Goal: Task Accomplishment & Management: Manage account settings

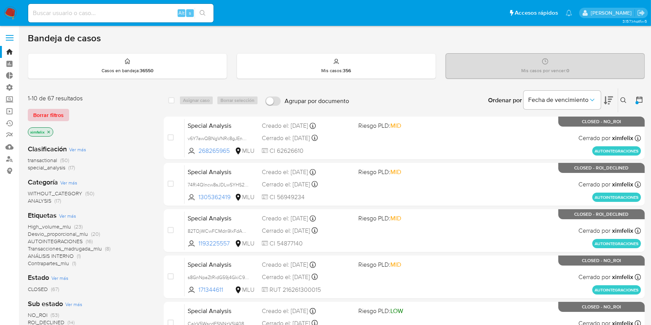
click at [60, 114] on span "Borrar filtros" at bounding box center [48, 115] width 31 height 11
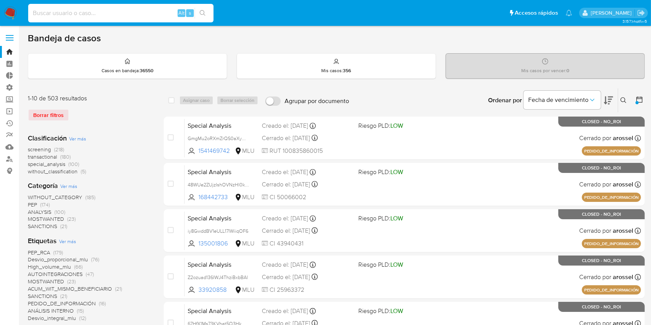
paste input "uyrwRlNxxElcZl4uVVGzrEcF"
click at [99, 12] on input at bounding box center [120, 13] width 185 height 10
type input "uyrwRlNxxElcZl4uVVGzrEcF"
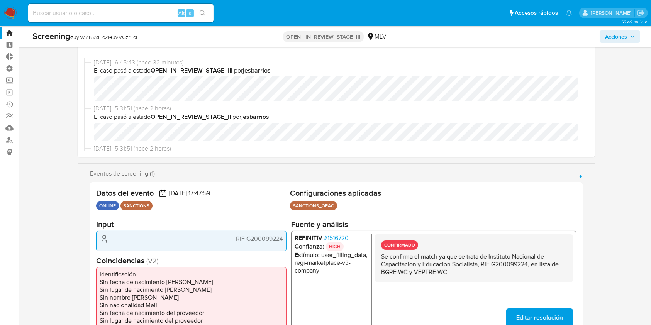
scroll to position [19, 0]
select select "10"
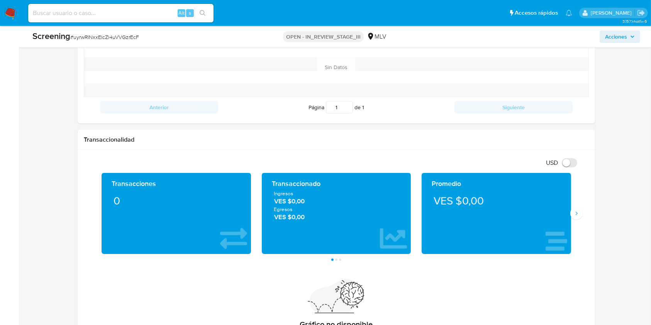
scroll to position [450, 0]
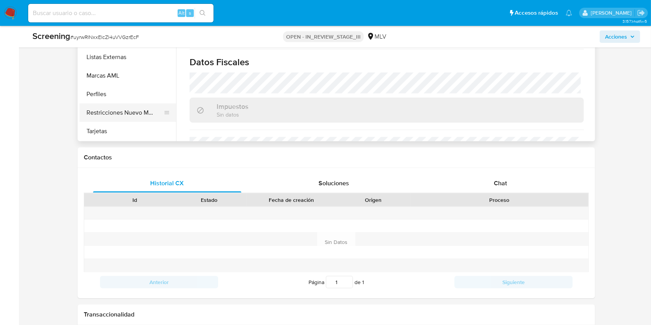
click at [82, 114] on button "Restricciones Nuevo Mundo" at bounding box center [125, 113] width 90 height 19
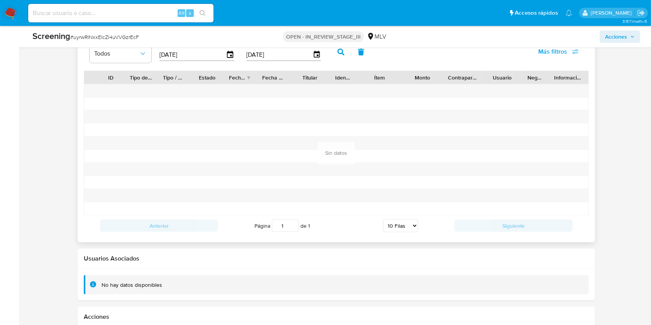
scroll to position [1141, 0]
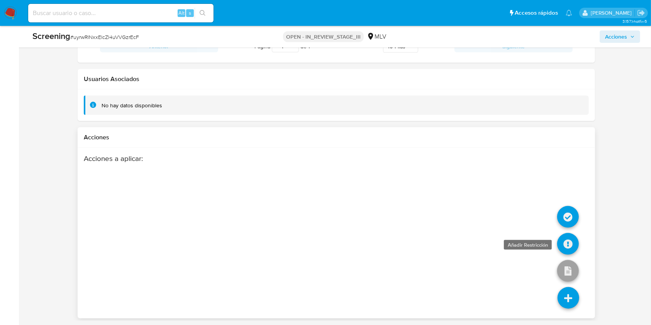
click at [575, 245] on icon at bounding box center [569, 244] width 22 height 22
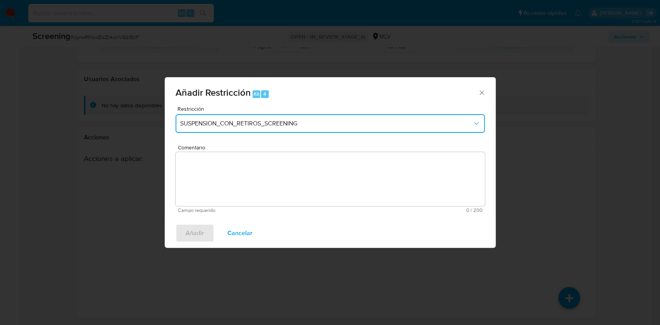
click at [291, 125] on span "SUSPENSION_CON_RETIROS_SCREENING" at bounding box center [326, 124] width 292 height 8
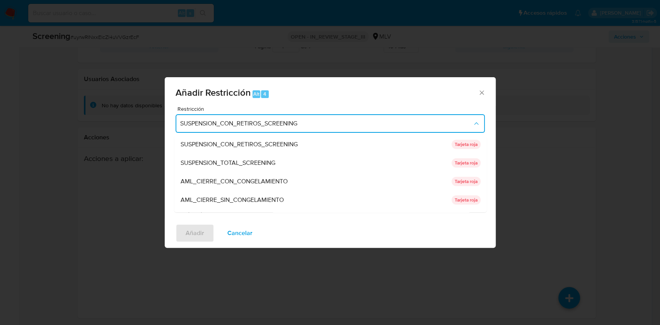
click at [314, 126] on span "SUSPENSION_CON_RETIROS_SCREENING" at bounding box center [326, 124] width 292 height 8
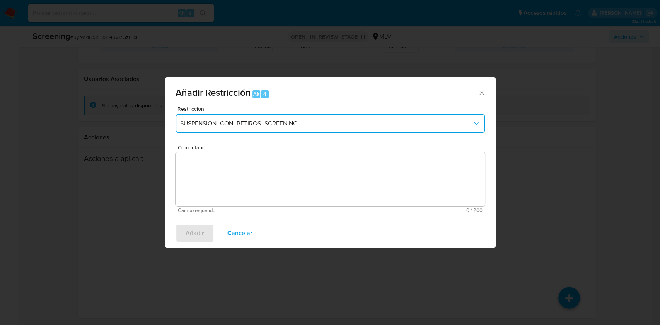
drag, startPoint x: 311, startPoint y: 126, endPoint x: 291, endPoint y: 134, distance: 20.8
click at [291, 134] on div "Restricción SUSPENSION_CON_RETIROS_SCREENING" at bounding box center [329, 124] width 309 height 37
click at [287, 121] on span "SUSPENSION_CON_RETIROS_SCREENING" at bounding box center [326, 124] width 292 height 8
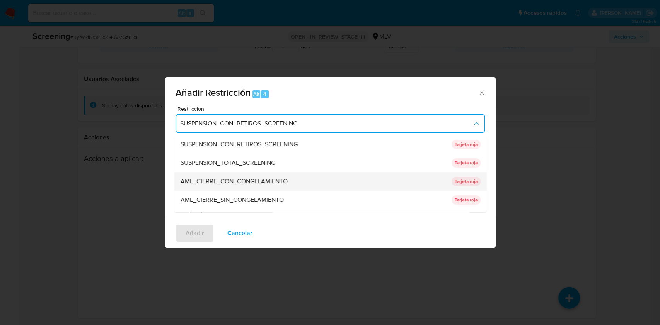
click at [272, 185] on span "AML_CIERRE_CON_CONGELAMIENTO" at bounding box center [233, 182] width 107 height 8
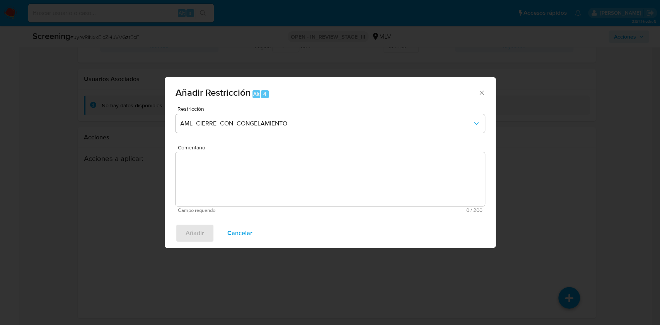
click at [235, 168] on textarea "Comentario" at bounding box center [329, 179] width 309 height 54
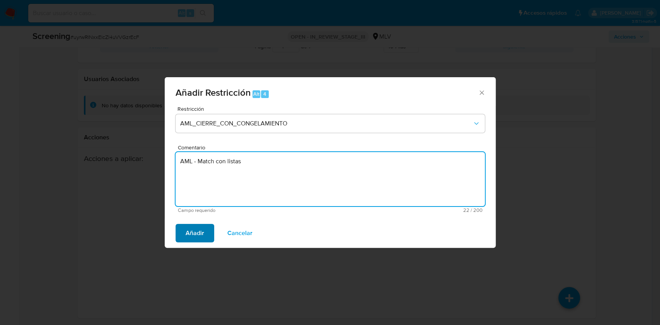
type textarea "AML - Match con listas"
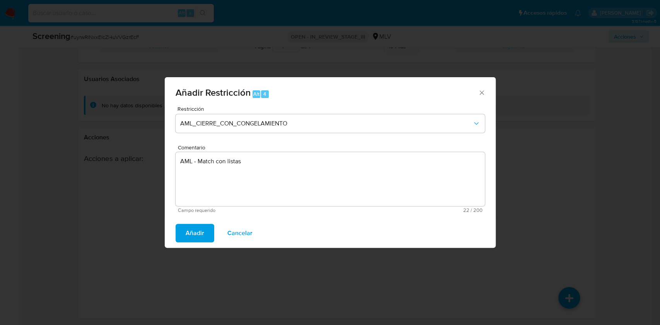
click at [203, 230] on span "Añadir" at bounding box center [194, 233] width 19 height 17
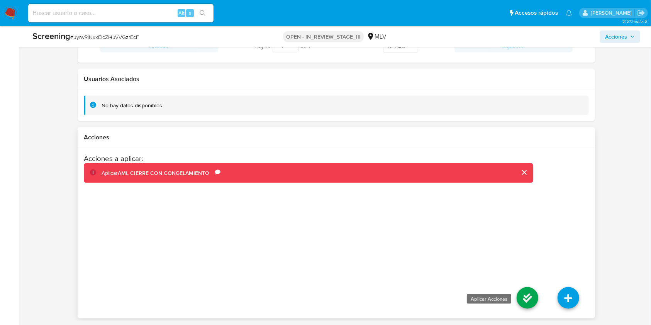
click at [528, 305] on icon at bounding box center [528, 298] width 22 height 22
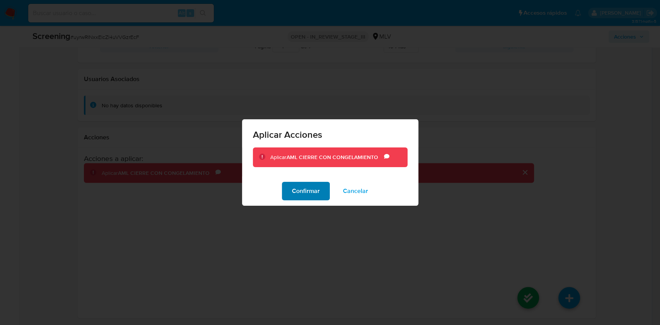
click at [309, 191] on span "Confirmar" at bounding box center [306, 191] width 28 height 17
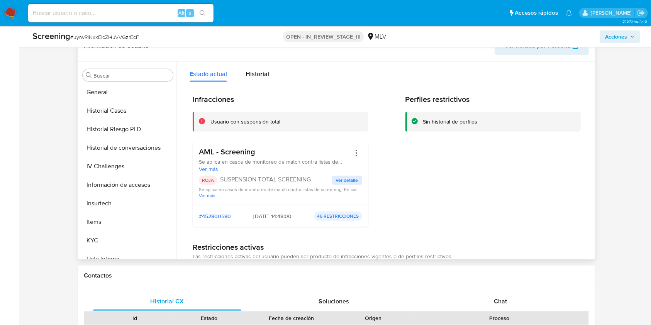
scroll to position [223, 0]
click at [102, 240] on button "KYC" at bounding box center [125, 241] width 90 height 19
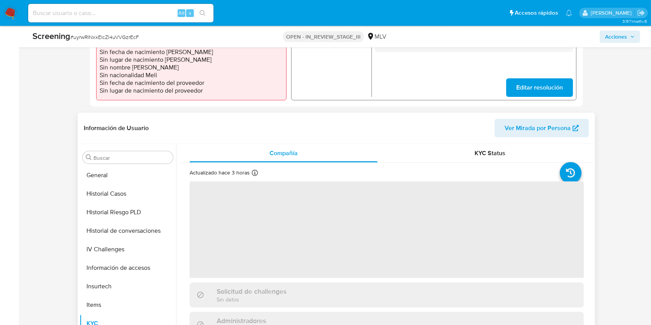
scroll to position [218, 0]
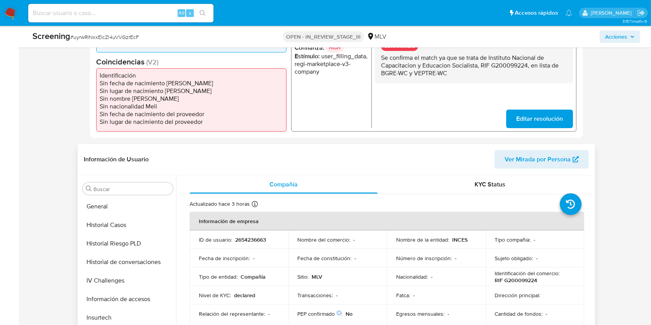
click at [611, 41] on span "Acciones" at bounding box center [617, 37] width 22 height 12
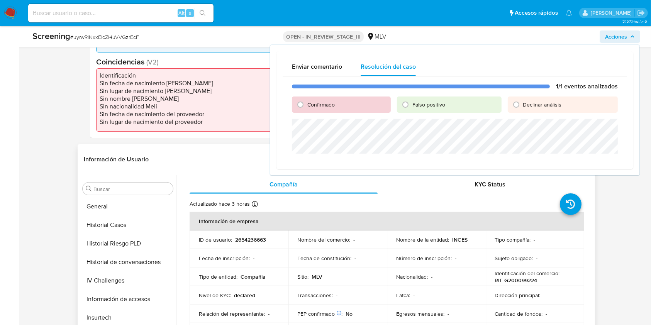
click at [311, 100] on div "Confirmado" at bounding box center [341, 105] width 99 height 16
click at [316, 107] on span "Confirmado" at bounding box center [321, 105] width 27 height 8
click at [307, 107] on input "Confirmado" at bounding box center [300, 105] width 12 height 12
radio input "true"
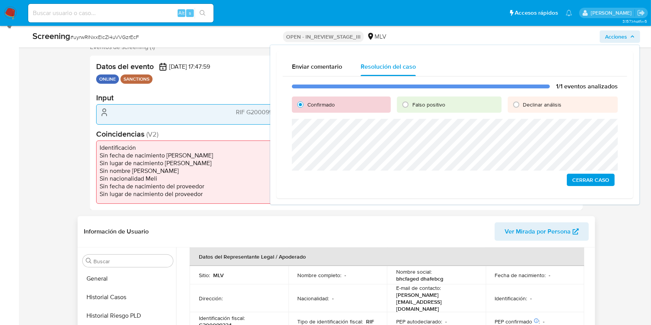
scroll to position [146, 0]
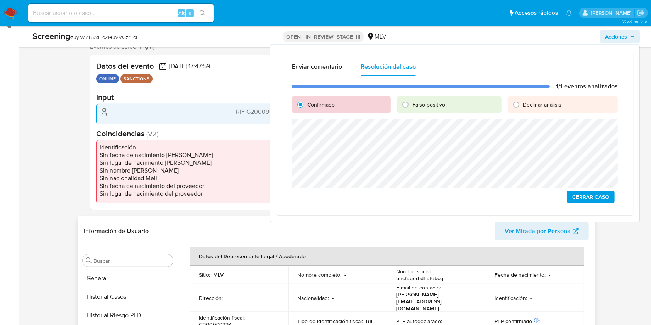
click at [592, 194] on span "Cerrar Caso" at bounding box center [591, 197] width 37 height 11
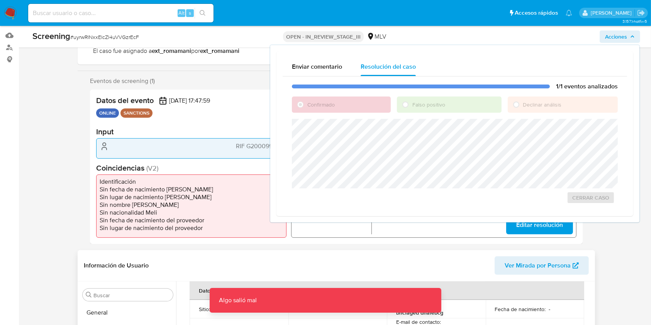
scroll to position [111, 0]
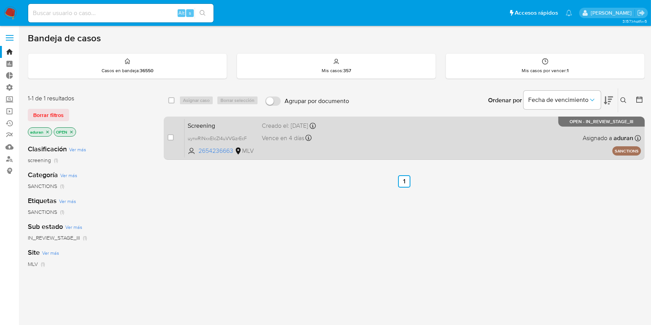
click at [388, 151] on div "Screening uyrwRlNxxElcZl4uVVGzrEcF 2654236663 MLV Creado el: 29/08/2025 Creado …" at bounding box center [413, 138] width 457 height 39
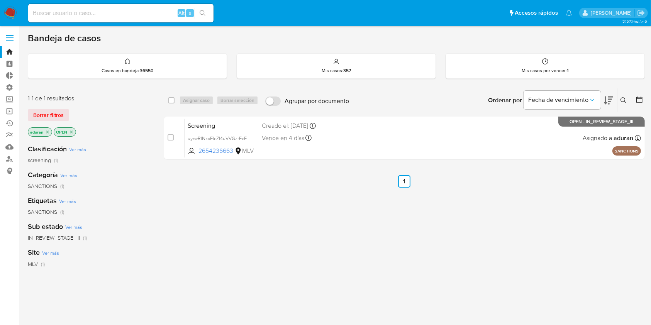
click at [53, 122] on div "1-1 de 1 resultados Borrar filtros aduran OPEN" at bounding box center [90, 116] width 124 height 44
click at [50, 119] on span "Borrar filtros" at bounding box center [48, 115] width 31 height 11
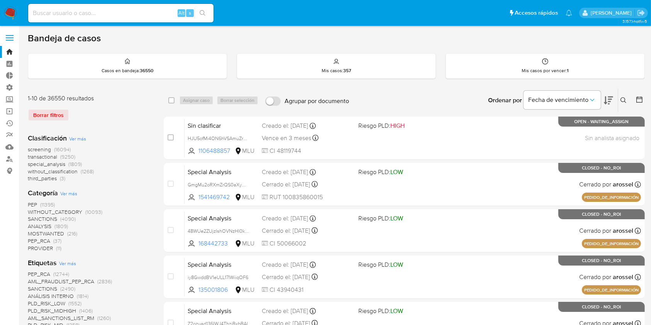
click at [7, 14] on img at bounding box center [10, 13] width 13 height 13
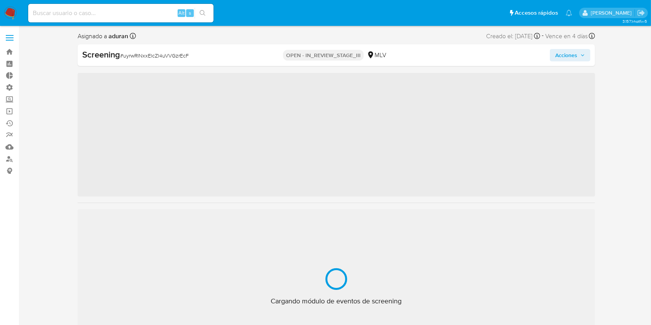
scroll to position [327, 0]
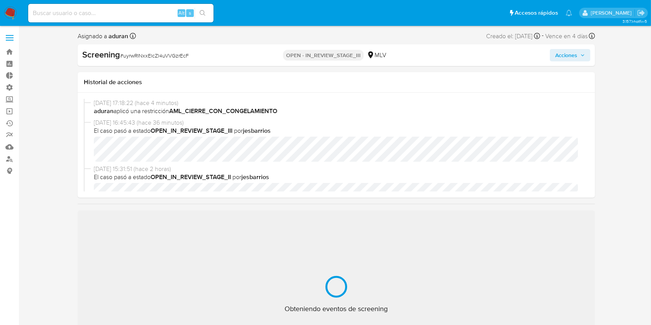
click at [559, 58] on span "Acciones" at bounding box center [567, 55] width 22 height 12
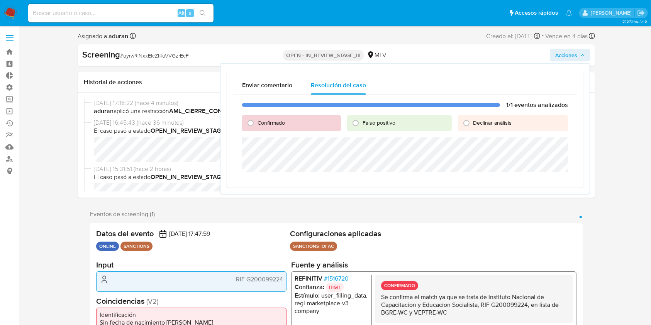
select select "10"
click at [282, 122] on span "Confirmado" at bounding box center [271, 123] width 27 height 8
click at [257, 122] on input "Confirmado" at bounding box center [251, 123] width 12 height 12
radio input "true"
click at [185, 178] on b "OPEN_IN_REVIEW_STAGE_II" at bounding box center [191, 177] width 80 height 9
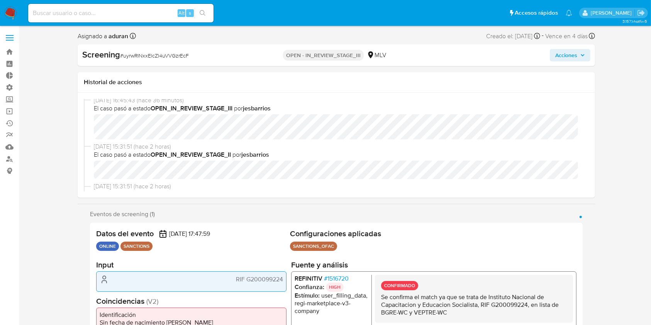
scroll to position [0, 0]
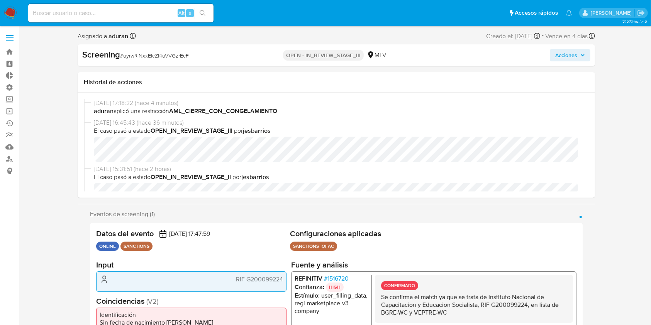
click at [567, 62] on div "Screening # uyrwRlNxxElcZl4uVVGzrEcF OPEN - IN_REVIEW_STAGE_III MLV Acciones" at bounding box center [337, 55] width 518 height 22
click at [572, 49] on span "Acciones" at bounding box center [567, 55] width 22 height 12
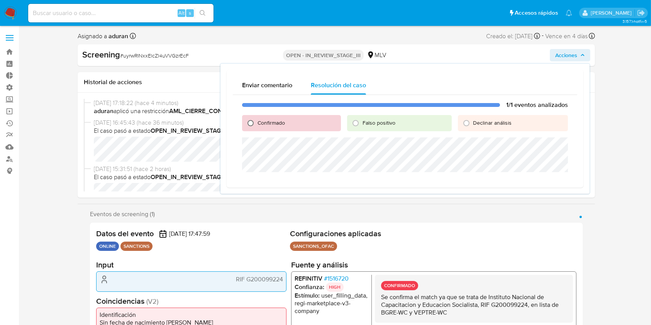
click at [255, 125] on input "Confirmado" at bounding box center [251, 123] width 12 height 12
radio input "true"
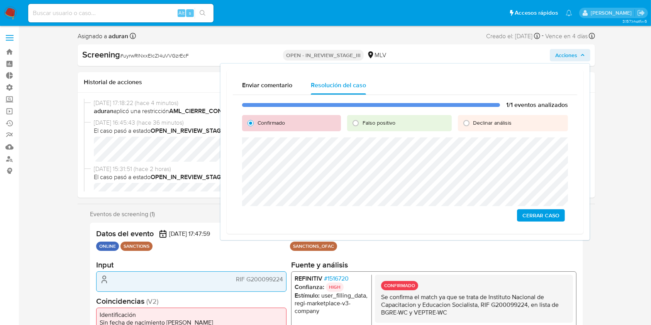
click at [539, 218] on span "Cerrar Caso" at bounding box center [541, 215] width 37 height 11
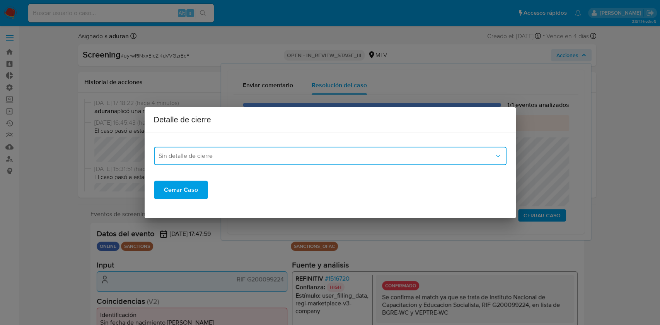
click at [199, 160] on button "Sin detalle de cierre" at bounding box center [330, 156] width 352 height 19
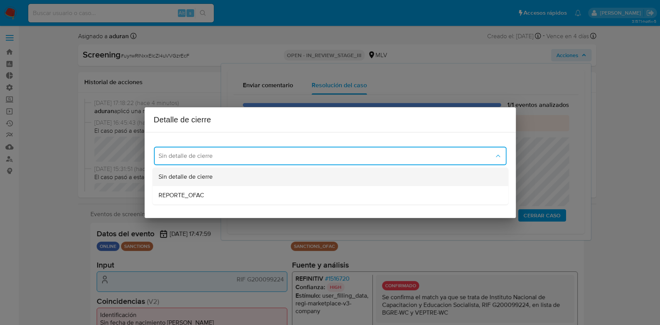
click at [208, 181] on div "Sin detalle de cierre" at bounding box center [329, 177] width 343 height 19
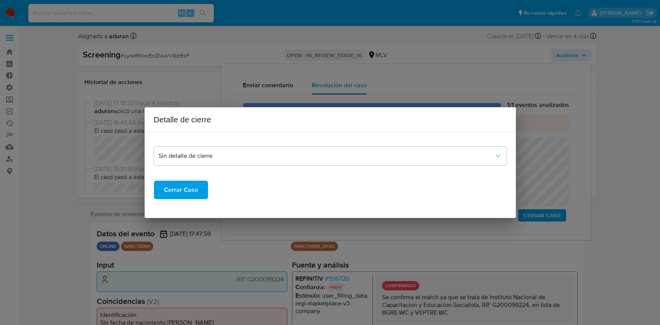
click at [195, 197] on span "Cerrar Caso" at bounding box center [181, 190] width 34 height 17
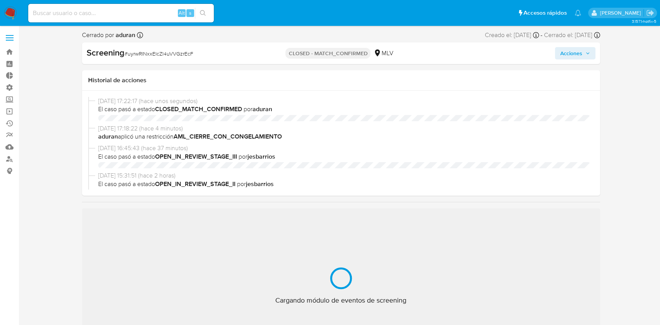
select select "10"
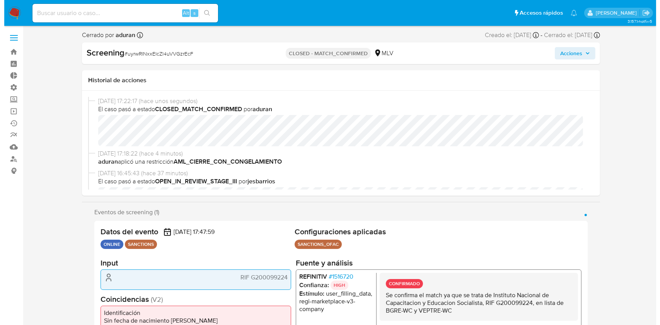
scroll to position [327, 0]
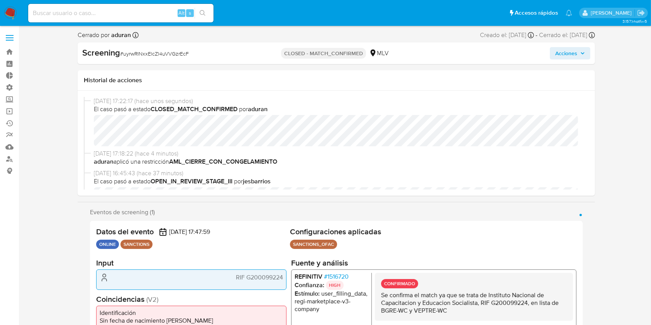
click at [337, 274] on span "# 1516720" at bounding box center [336, 277] width 25 height 8
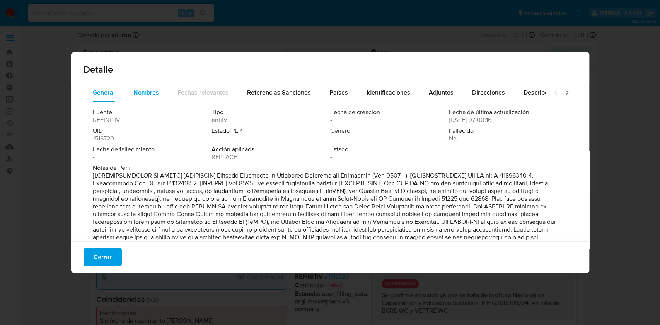
click at [148, 95] on span "Nombres" at bounding box center [146, 92] width 26 height 9
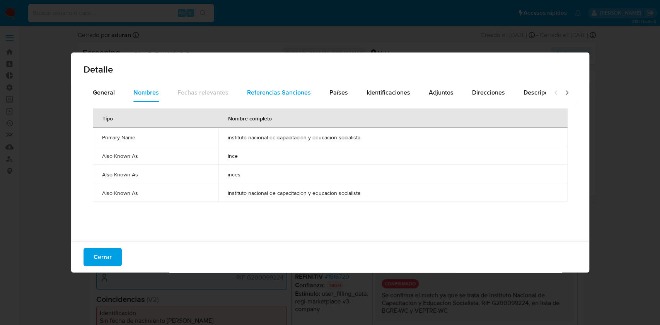
click at [270, 94] on span "Referencias Sanciones" at bounding box center [279, 92] width 64 height 9
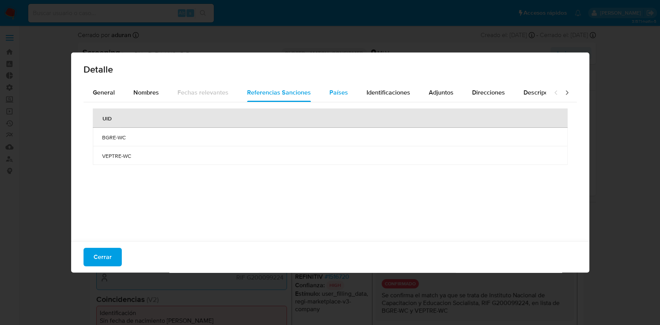
click at [325, 96] on button "Países" at bounding box center [338, 92] width 37 height 19
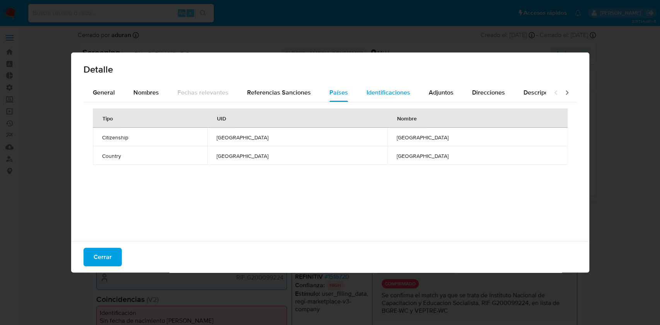
click at [383, 91] on span "Identificaciones" at bounding box center [388, 92] width 44 height 9
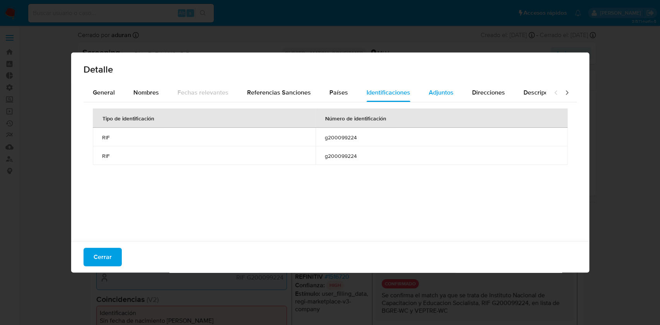
click at [430, 91] on span "Adjuntos" at bounding box center [441, 92] width 25 height 9
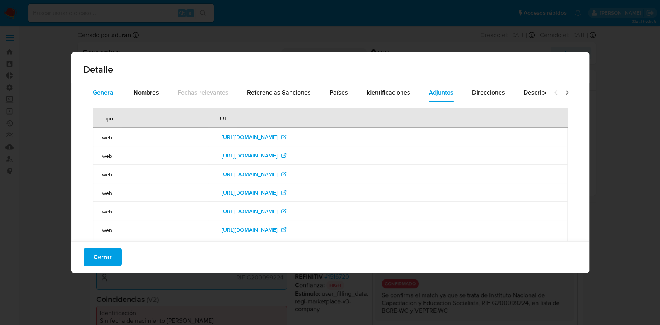
click at [96, 92] on span "General" at bounding box center [104, 92] width 22 height 9
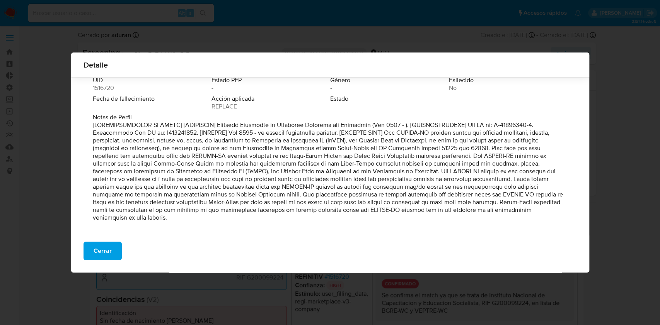
scroll to position [46, 0]
click at [56, 160] on div "Detalle General Nombres Fechas relevantes Referencias Sanciones Países Identifi…" at bounding box center [330, 162] width 660 height 325
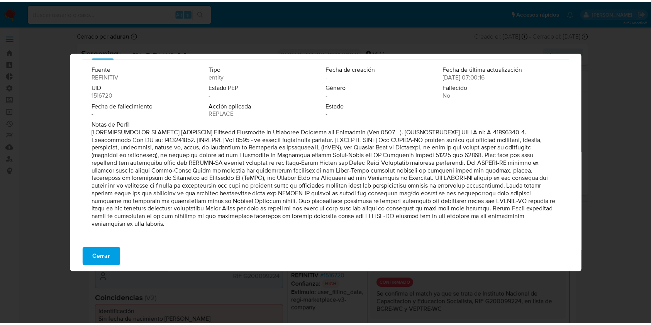
scroll to position [0, 0]
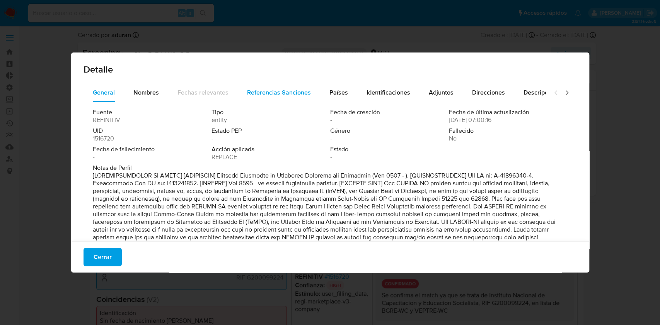
click at [299, 91] on span "Referencias Sanciones" at bounding box center [279, 92] width 64 height 9
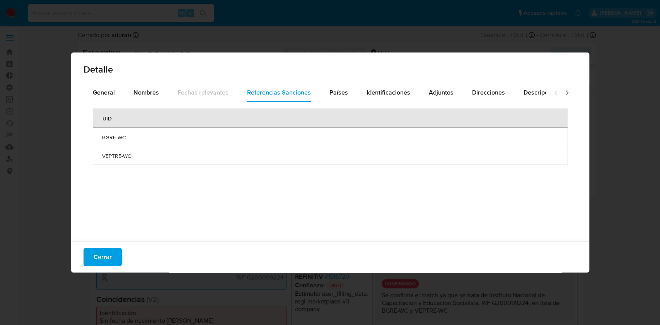
drag, startPoint x: 101, startPoint y: 138, endPoint x: 145, endPoint y: 156, distance: 47.4
click at [145, 156] on tbody "BGRE-WC VEPTRE-WC" at bounding box center [330, 146] width 475 height 37
click at [100, 265] on span "Cerrar" at bounding box center [103, 257] width 18 height 17
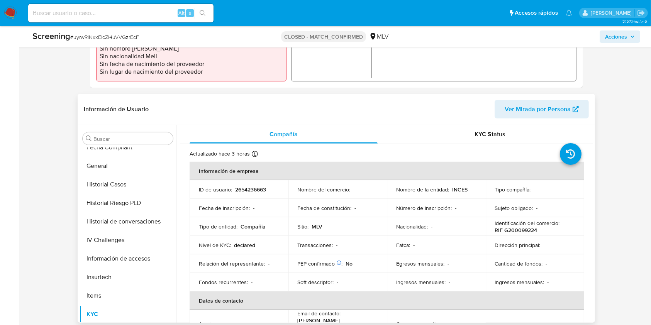
scroll to position [213, 0]
click at [115, 160] on button "General" at bounding box center [125, 166] width 90 height 19
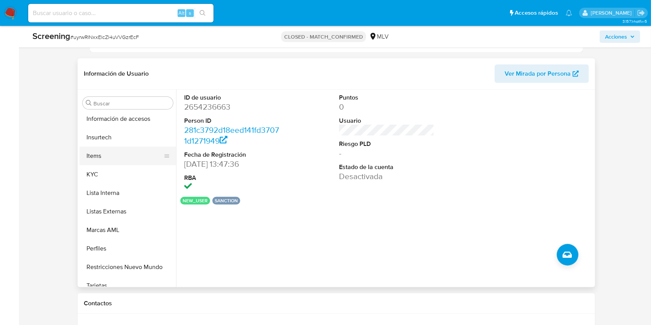
scroll to position [318, 0]
click at [104, 175] on button "KYC" at bounding box center [125, 174] width 90 height 19
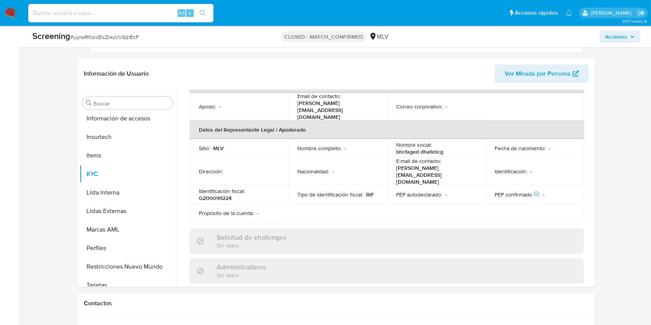
scroll to position [180, 0]
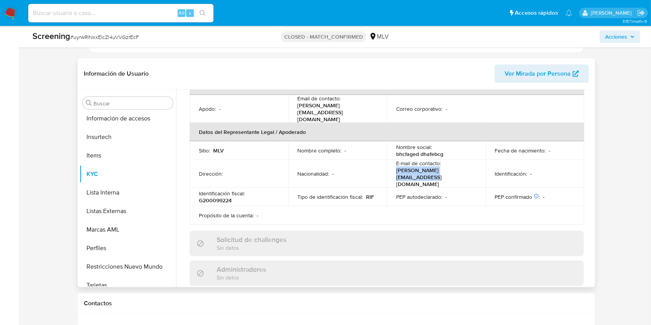
drag, startPoint x: 467, startPoint y: 165, endPoint x: 392, endPoint y: 163, distance: 75.0
click at [392, 163] on td "E-mail de contacto : alexrosario.inces@gmail.com" at bounding box center [436, 174] width 99 height 28
copy p "alexrosario.inces@gmail.com"
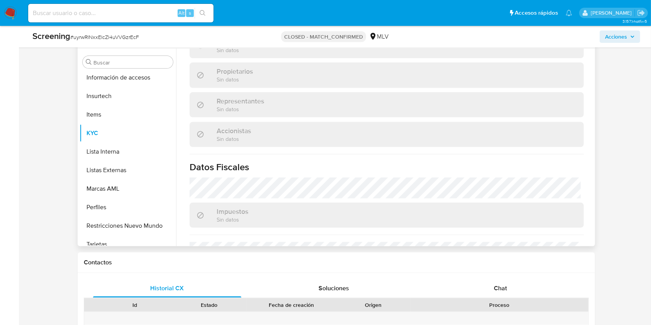
scroll to position [349, 0]
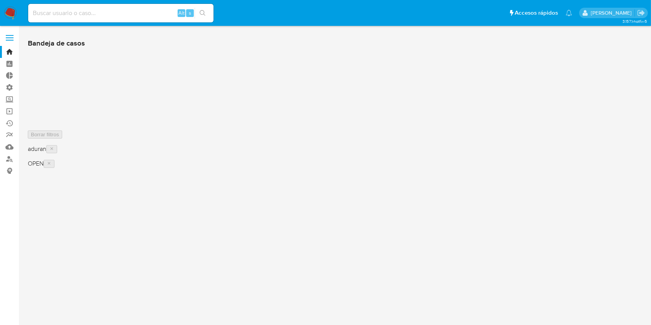
scroll to position [0, 0]
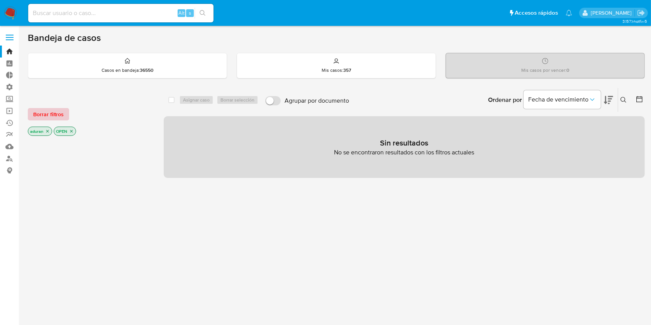
click at [56, 111] on span "Borrar filtros" at bounding box center [48, 114] width 31 height 11
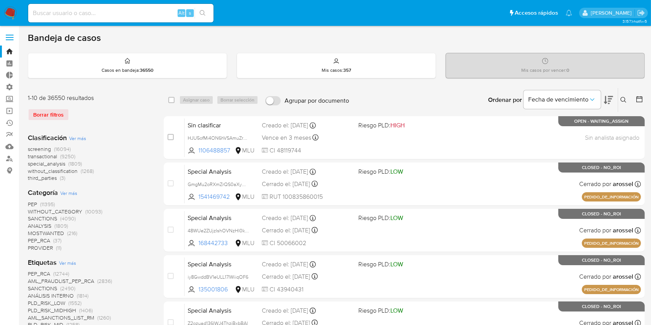
click at [641, 102] on button at bounding box center [640, 99] width 9 height 9
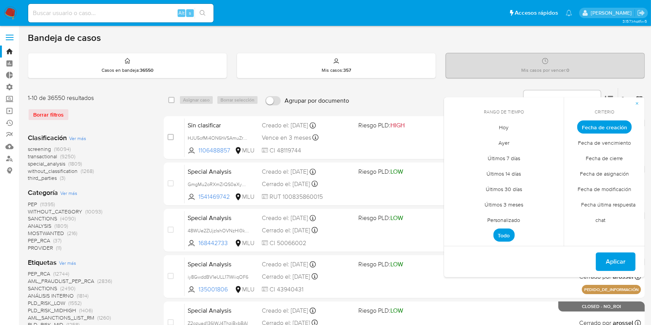
click at [609, 157] on span "Fecha de cierre" at bounding box center [604, 159] width 53 height 16
click at [502, 220] on span "Personalizado" at bounding box center [504, 221] width 49 height 16
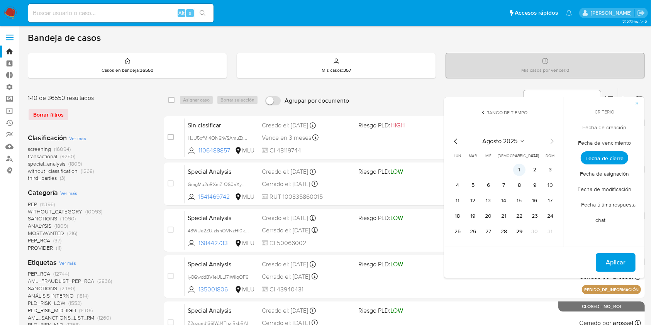
click at [521, 170] on button "1" at bounding box center [520, 170] width 12 height 12
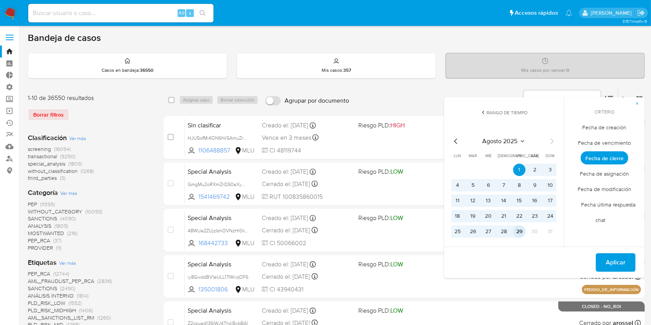
click at [519, 226] on button "29" at bounding box center [520, 232] width 12 height 12
click at [614, 257] on span "Aplicar" at bounding box center [616, 262] width 20 height 17
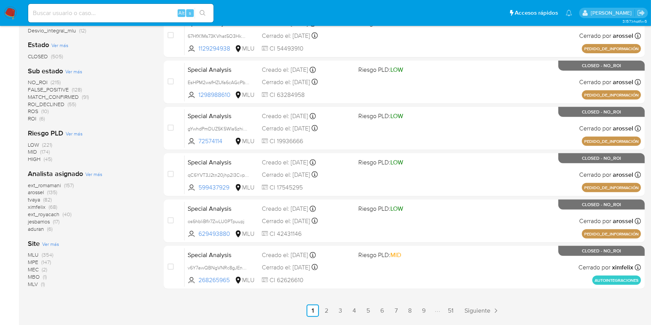
scroll to position [289, 0]
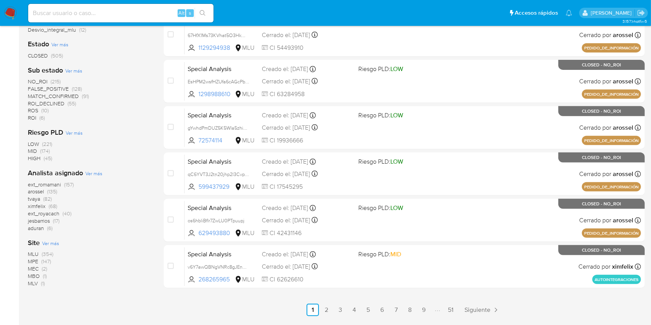
click at [34, 191] on span "arossel" at bounding box center [36, 192] width 16 height 8
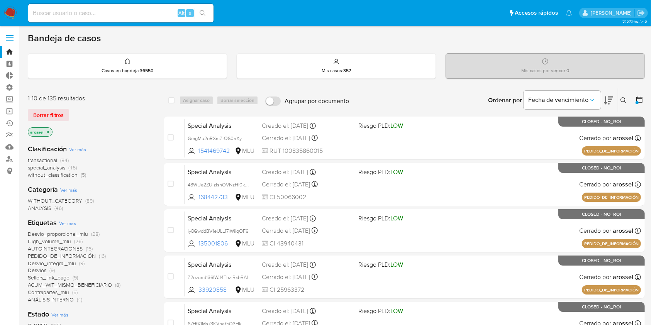
click at [5, 7] on img at bounding box center [10, 13] width 13 height 13
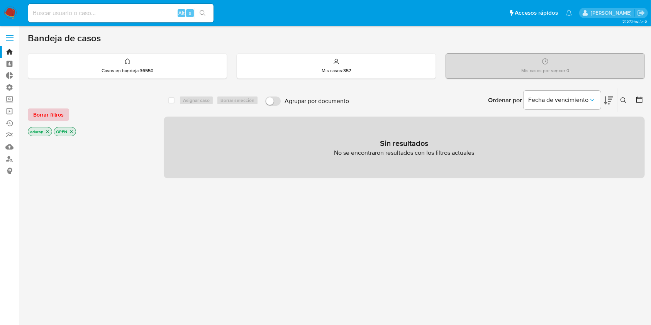
click at [51, 109] on span "Borrar filtros" at bounding box center [48, 114] width 31 height 11
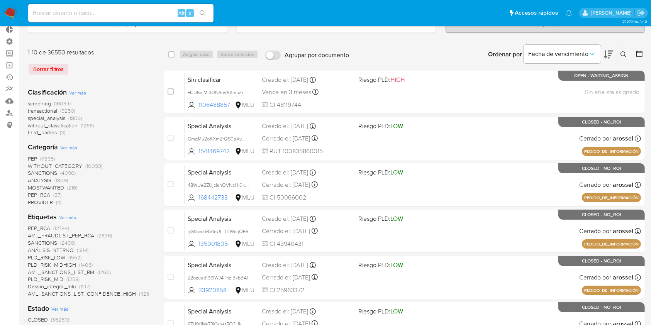
scroll to position [29, 0]
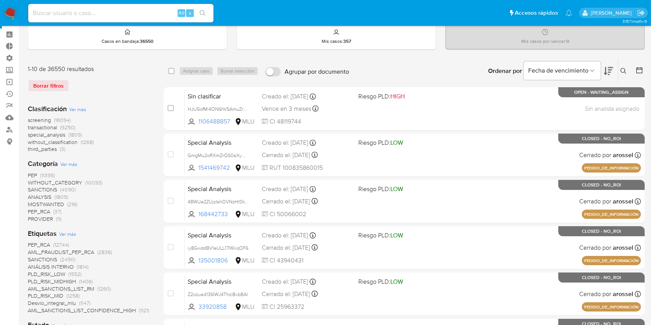
click at [6, 10] on img at bounding box center [10, 13] width 13 height 13
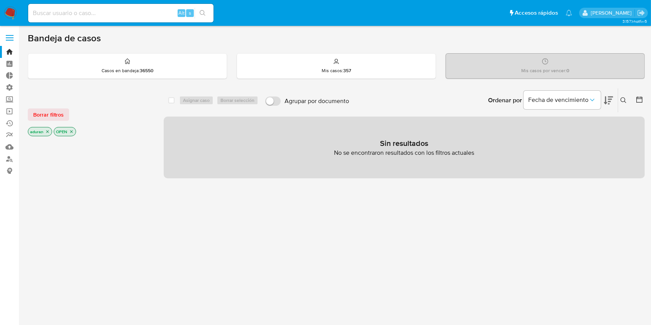
click at [46, 129] on icon "close-filter" at bounding box center [47, 131] width 5 height 5
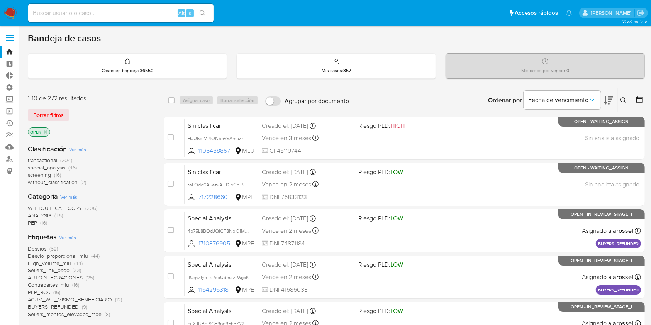
click at [73, 184] on span "without_classification" at bounding box center [53, 183] width 50 height 8
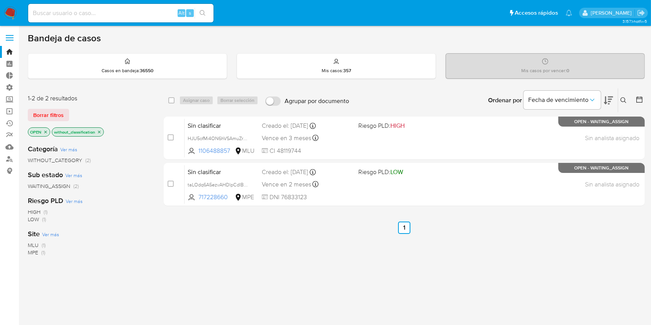
drag, startPoint x: 154, startPoint y: 314, endPoint x: 337, endPoint y: 241, distance: 196.8
click at [337, 241] on div "1-2 de 2 resultados Borrar filtros OPEN without_classification Categoría Ver má…" at bounding box center [336, 263] width 617 height 350
click at [337, 241] on div "select-all-cases-checkbox Asignar caso Borrar selección Agrupar por documento O…" at bounding box center [404, 263] width 481 height 350
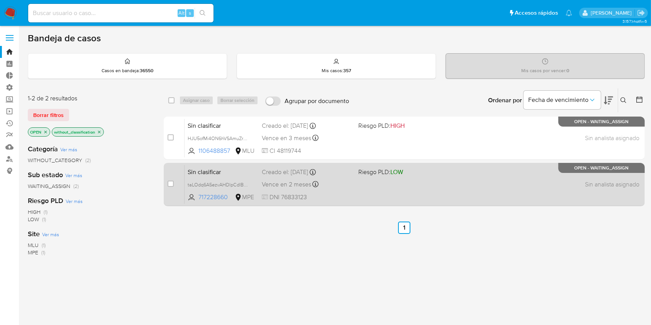
click at [361, 184] on div "Sin clasificar taLOdq6A5ezvAHDlpCdlBya9 717228660 MPE Riesgo PLD: LOW Creado el…" at bounding box center [413, 184] width 457 height 39
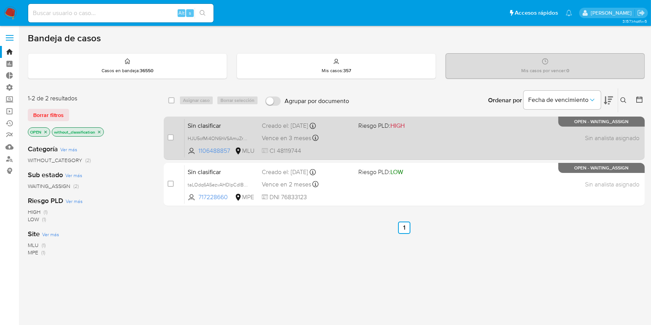
click at [370, 140] on div "Sin clasificar HJU5ofMi4ON6hVSAmuZrDhKG 1106488857 MLU Riesgo PLD: HIGH Creado …" at bounding box center [413, 138] width 457 height 39
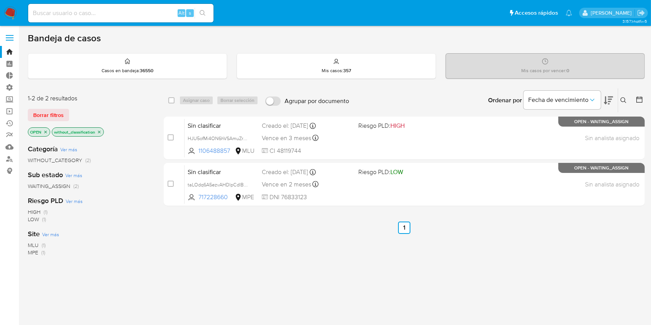
click at [138, 259] on div "Categoría Ver más WITHOUT_CATEGORY (2) Sub estado Ver más WAITING_ASSIGN (2) Ri…" at bounding box center [90, 269] width 124 height 263
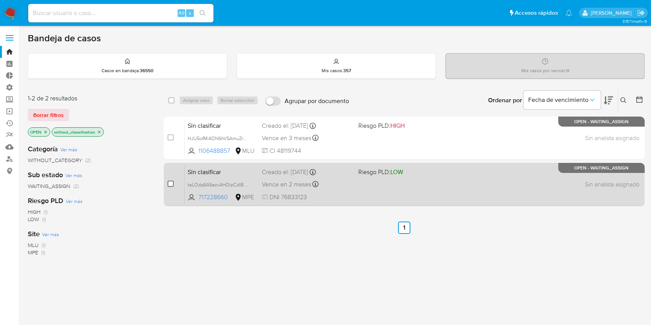
click at [170, 181] on input "checkbox" at bounding box center [171, 184] width 6 height 6
checkbox input "true"
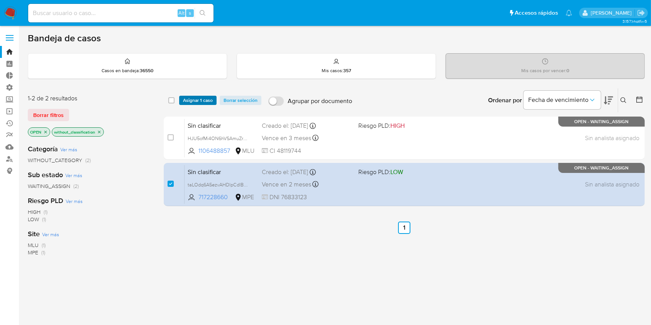
click at [197, 100] on span "Asignar 1 caso" at bounding box center [198, 101] width 30 height 8
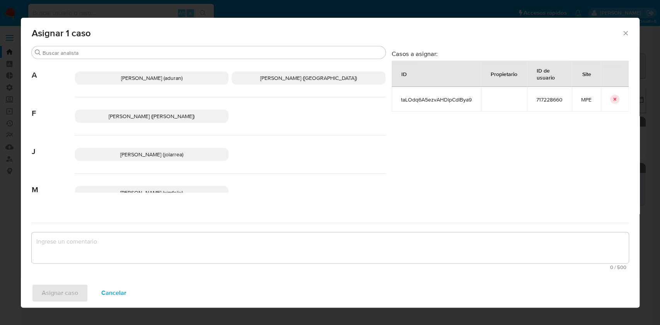
click at [320, 78] on span "Antonio Rossel (arossel)" at bounding box center [308, 78] width 97 height 8
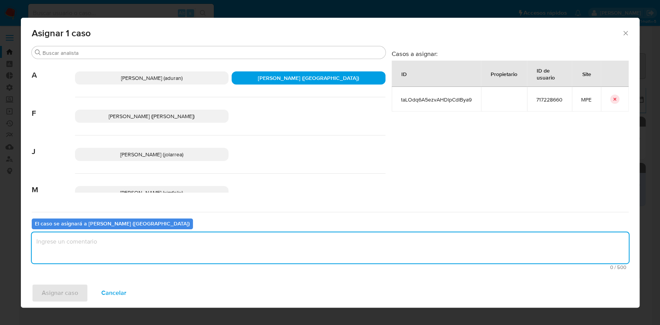
click at [269, 246] on textarea "assign-modal" at bounding box center [330, 248] width 597 height 31
type textarea "-"
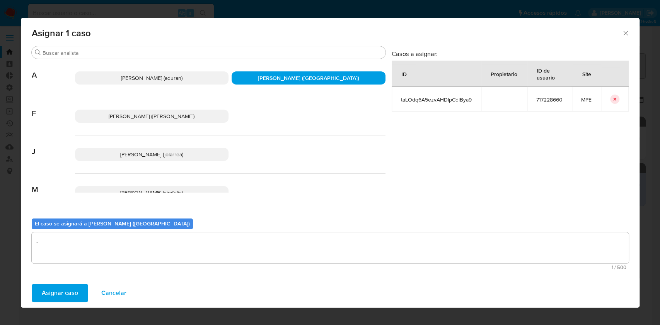
click at [49, 289] on span "Asignar caso" at bounding box center [60, 293] width 36 height 17
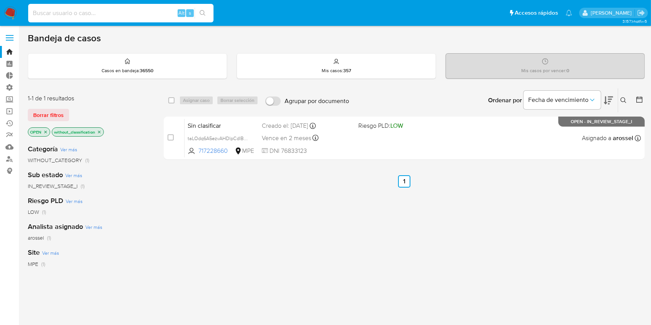
click at [100, 14] on input at bounding box center [120, 13] width 185 height 10
paste input "taLOdq6A5ezvAHDlpCdlBya9"
type input "taLOdq6A5ezvAHDlpCdlBya9"
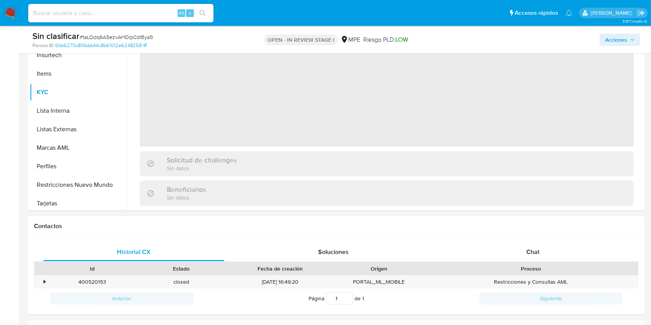
scroll to position [327, 0]
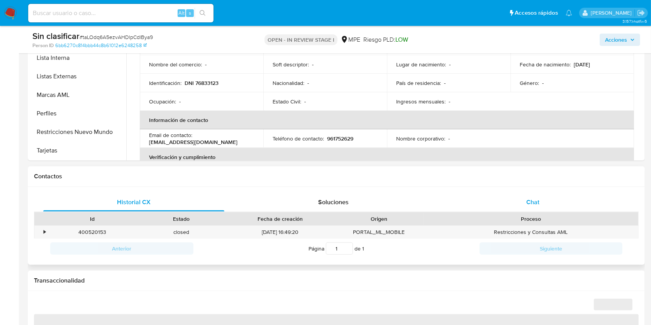
click at [548, 200] on div "Chat" at bounding box center [533, 202] width 181 height 19
select select "10"
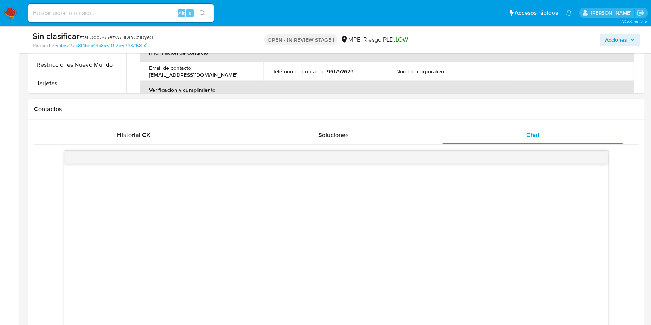
scroll to position [300, 0]
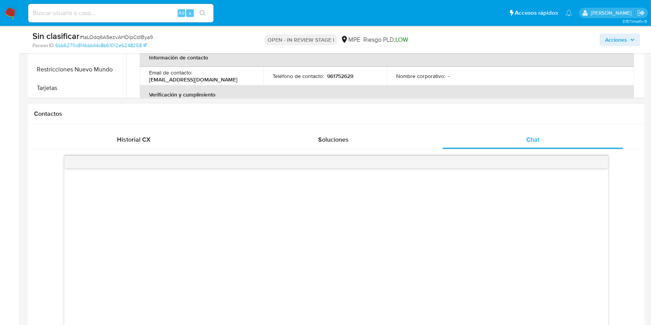
click at [121, 150] on div at bounding box center [336, 245] width 605 height 190
click at [121, 141] on span "Historial CX" at bounding box center [134, 139] width 34 height 9
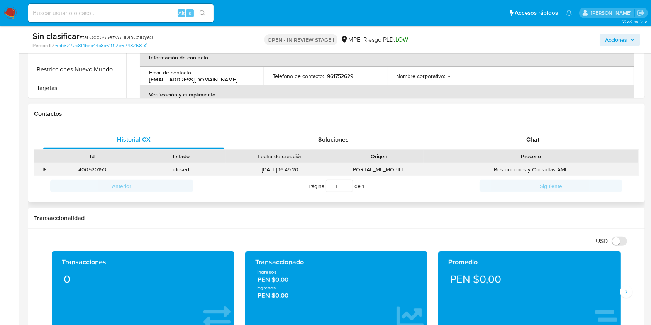
click at [46, 168] on div "•" at bounding box center [41, 169] width 14 height 13
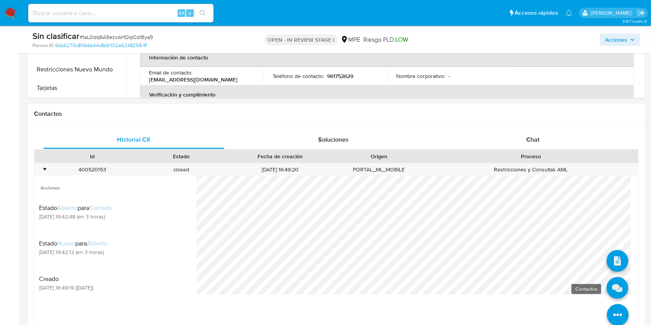
click at [615, 288] on icon at bounding box center [618, 288] width 22 height 22
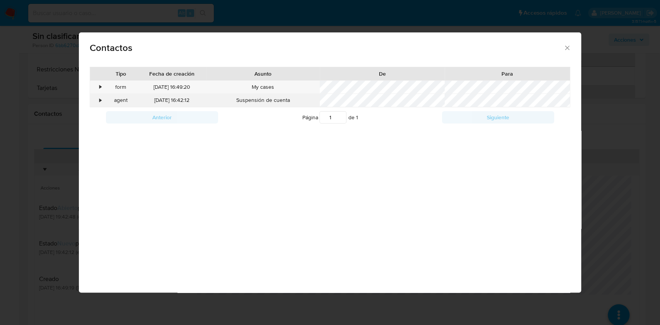
click at [99, 100] on div "•" at bounding box center [100, 101] width 2 height 8
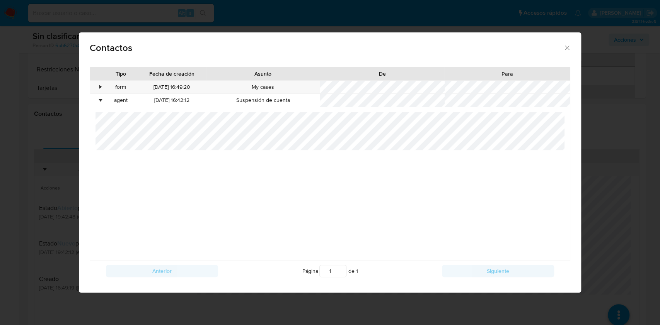
click at [568, 46] on icon "close" at bounding box center [567, 48] width 4 height 4
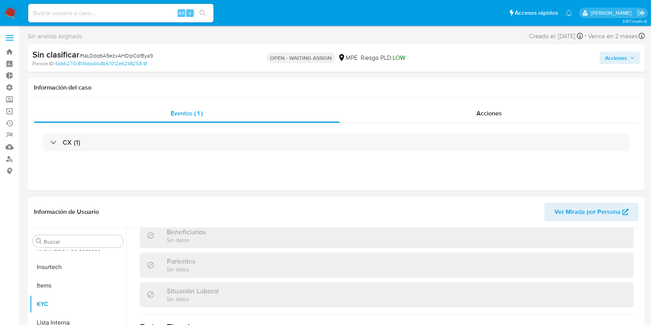
scroll to position [355, 0]
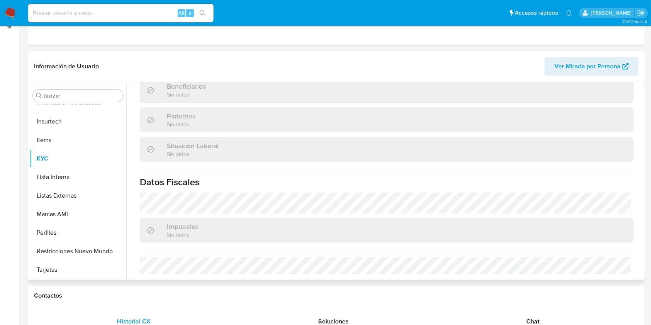
select select "10"
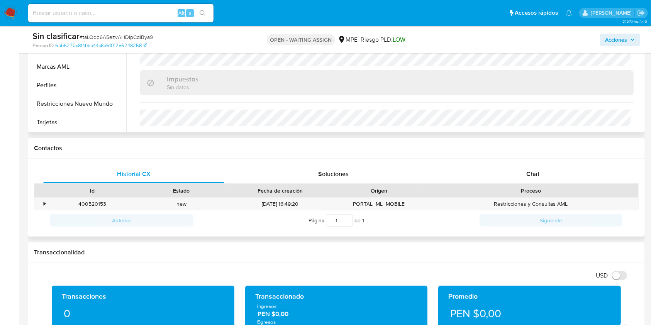
scroll to position [275, 0]
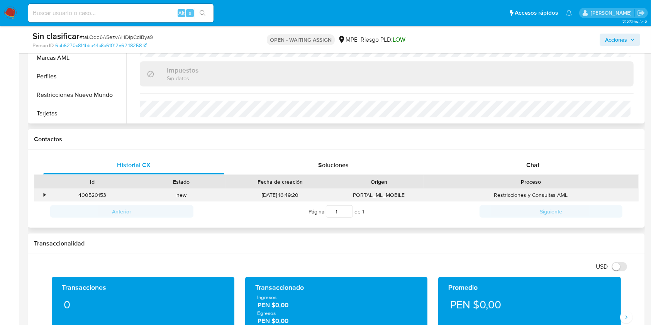
click at [46, 194] on div "•" at bounding box center [41, 195] width 14 height 13
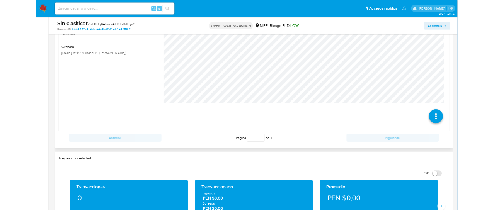
scroll to position [436, 0]
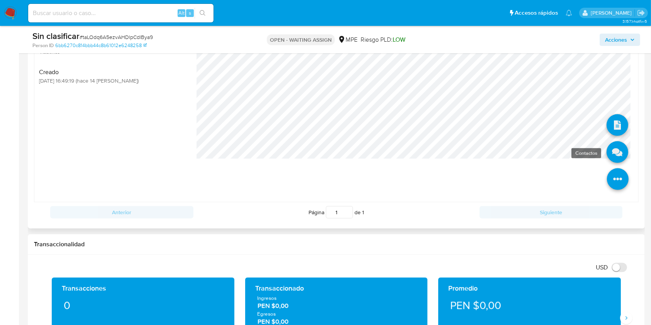
click at [494, 146] on icon at bounding box center [618, 152] width 22 height 22
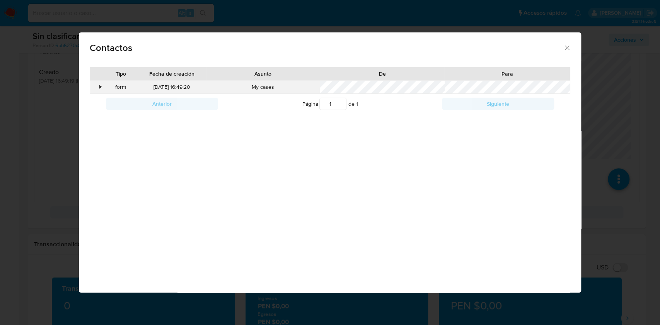
click at [98, 87] on div "•" at bounding box center [97, 87] width 14 height 13
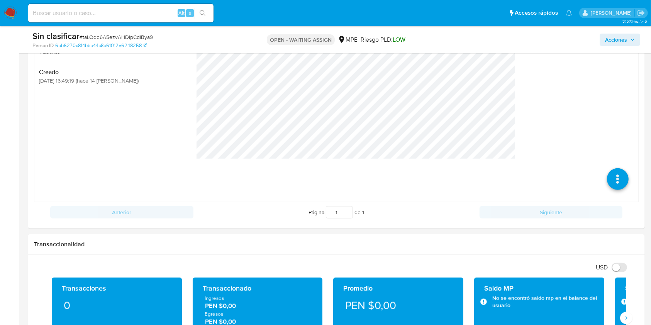
scroll to position [355, 0]
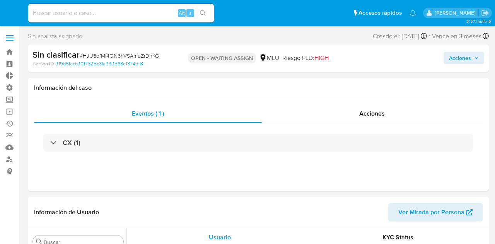
select select "10"
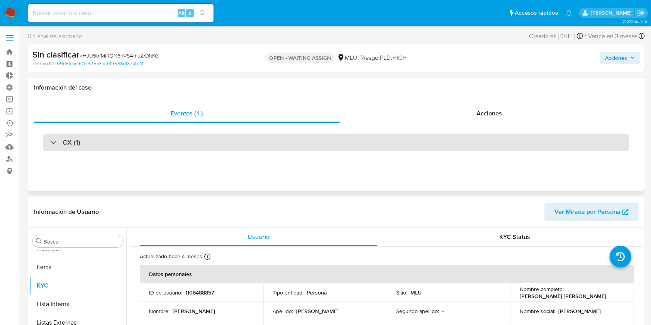
click at [439, 150] on div "CX (1)" at bounding box center [336, 143] width 587 height 18
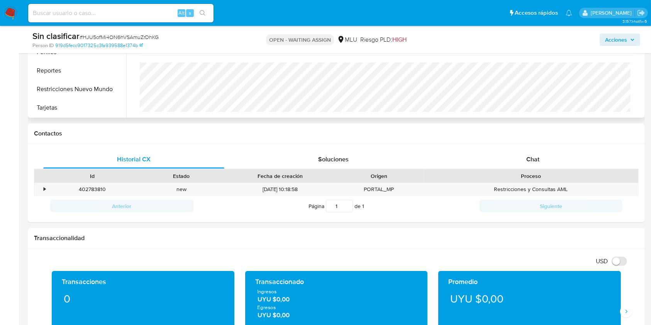
scroll to position [331, 0]
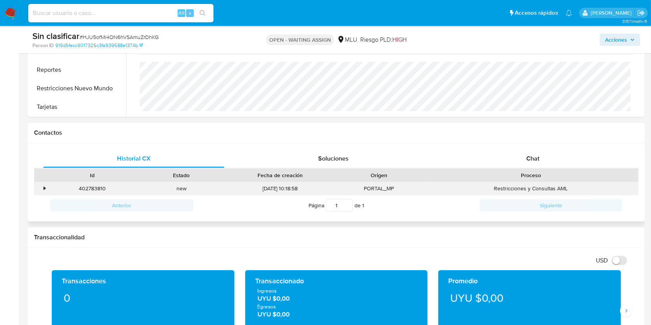
click at [42, 185] on div "•" at bounding box center [41, 188] width 14 height 13
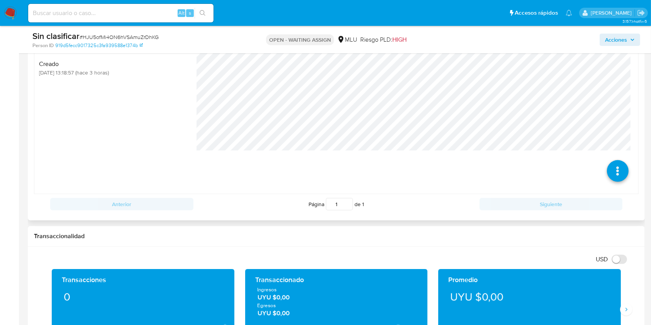
scroll to position [496, 0]
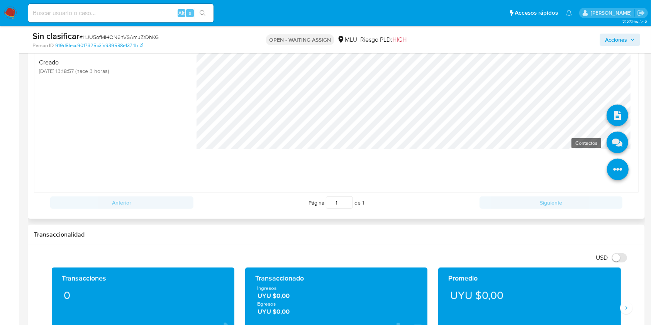
click at [494, 145] on icon at bounding box center [618, 143] width 22 height 22
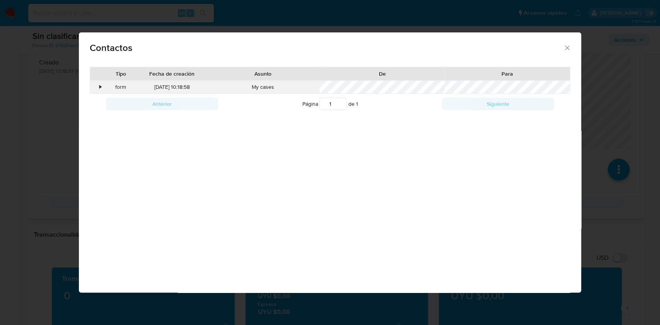
click at [99, 87] on div "•" at bounding box center [100, 87] width 2 height 8
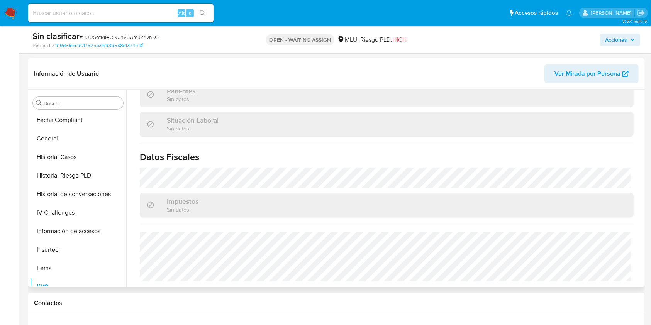
scroll to position [205, 0]
click at [65, 195] on button "Historial de conversaciones" at bounding box center [75, 195] width 90 height 19
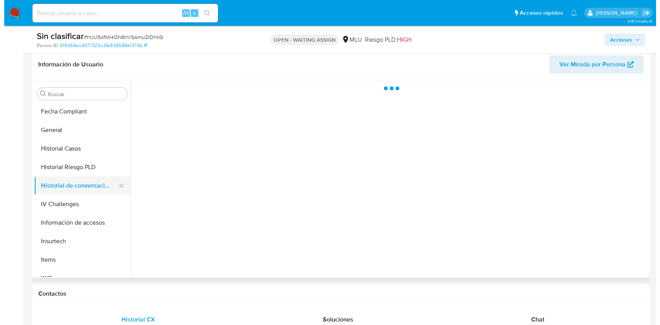
scroll to position [0, 0]
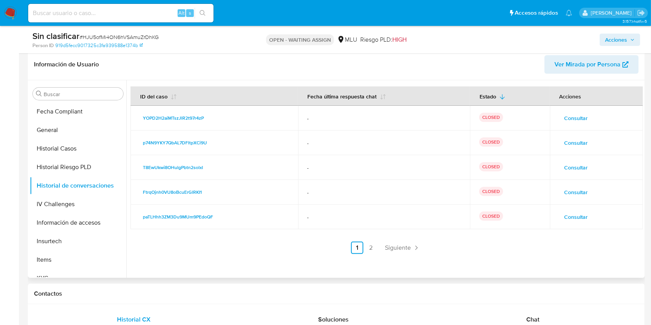
click at [494, 116] on span "Consultar" at bounding box center [577, 118] width 24 height 11
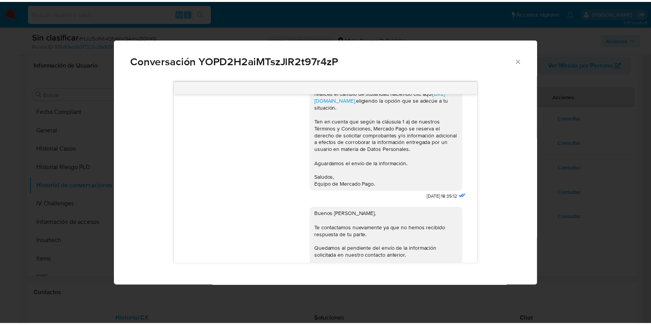
scroll to position [233, 0]
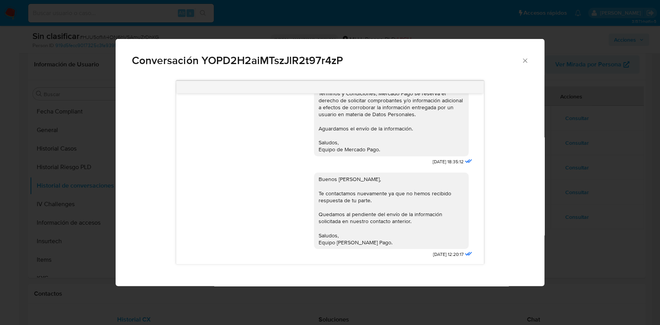
click at [494, 233] on div "Conversación YOPD2H2aiMTszJlR2t97r4zP https://www.mercadolibre.com.uy/ayuda/Tra…" at bounding box center [330, 162] width 660 height 325
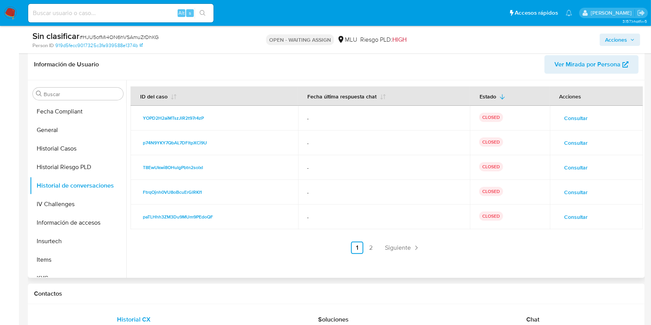
scroll to position [0, 0]
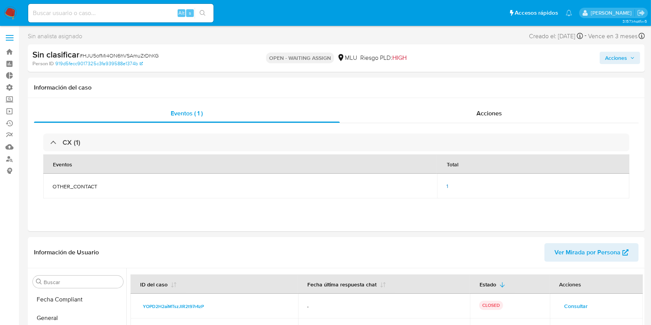
click at [10, 17] on img at bounding box center [10, 13] width 13 height 13
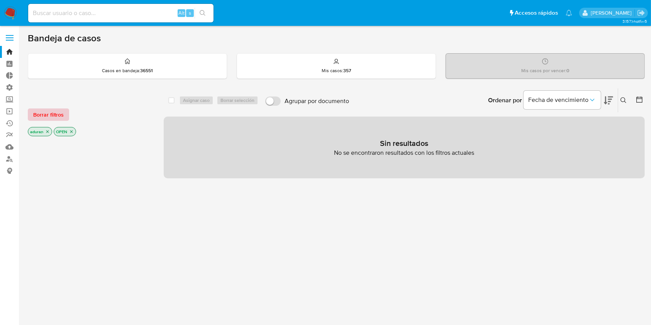
click at [52, 109] on span "Borrar filtros" at bounding box center [48, 114] width 31 height 11
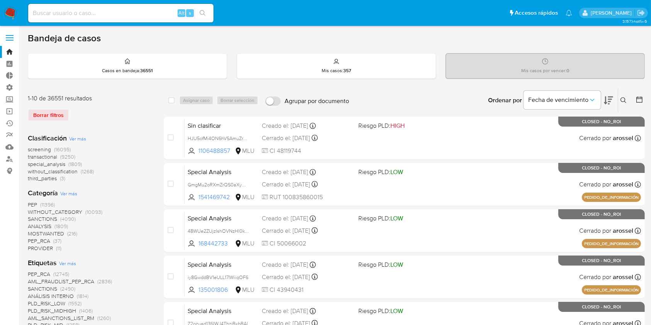
click at [644, 104] on button at bounding box center [640, 100] width 9 height 9
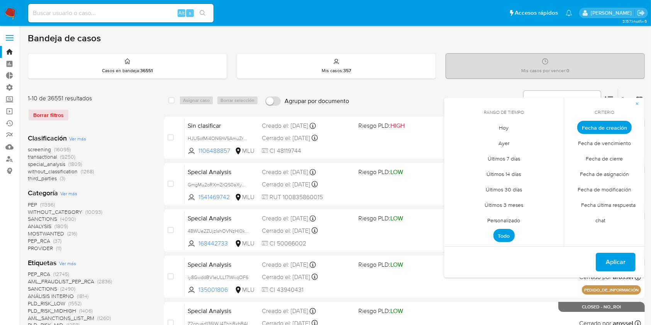
click at [607, 157] on span "Fecha de cierre" at bounding box center [604, 159] width 53 height 16
click at [519, 222] on span "Personalizado" at bounding box center [504, 221] width 49 height 16
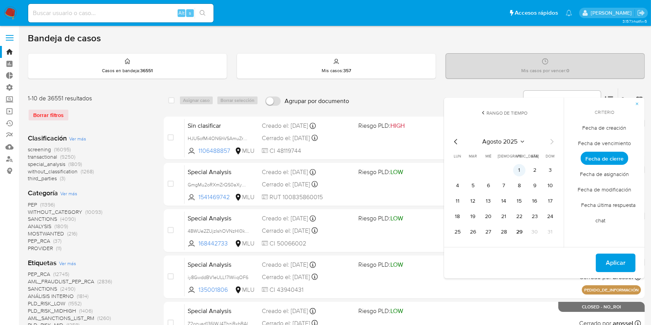
click at [523, 168] on button "1" at bounding box center [520, 170] width 12 height 12
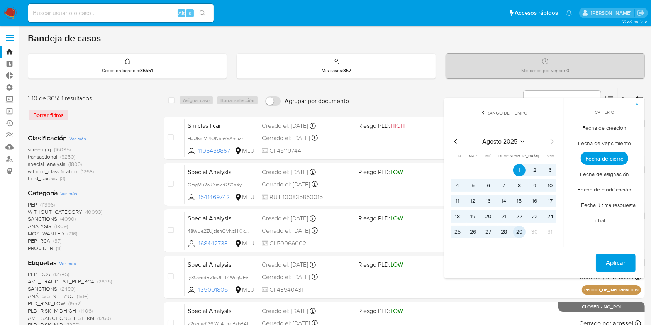
click at [521, 232] on button "29" at bounding box center [520, 232] width 12 height 12
click at [616, 264] on span "Aplicar" at bounding box center [616, 263] width 20 height 17
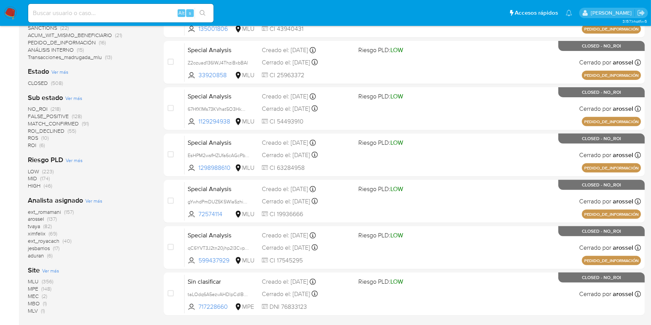
scroll to position [292, 0]
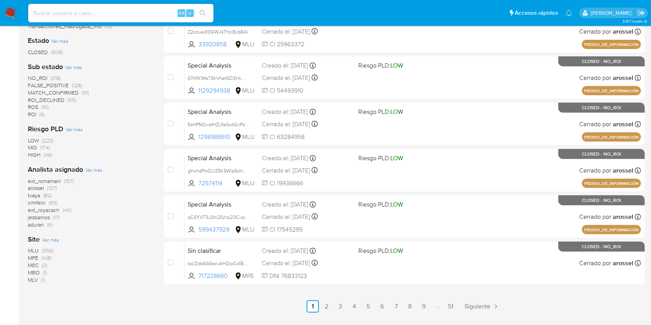
click at [36, 193] on span "tvaya" at bounding box center [34, 196] width 12 height 8
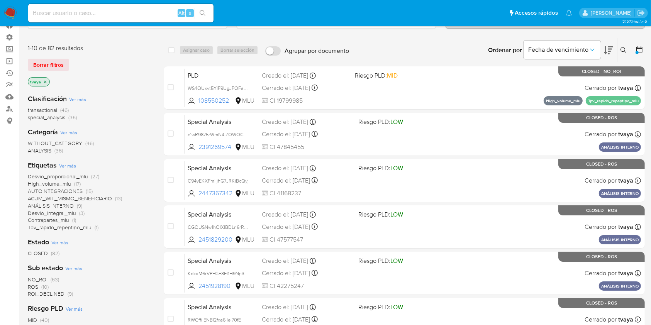
scroll to position [49, 0]
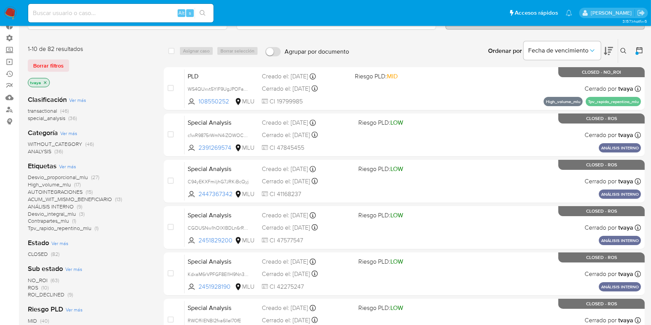
click at [43, 84] on icon "close-filter" at bounding box center [45, 82] width 5 height 5
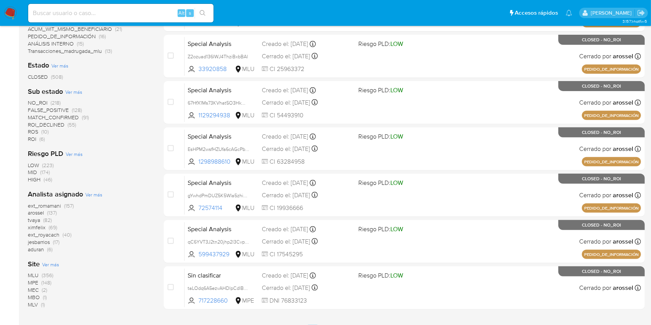
scroll to position [267, 0]
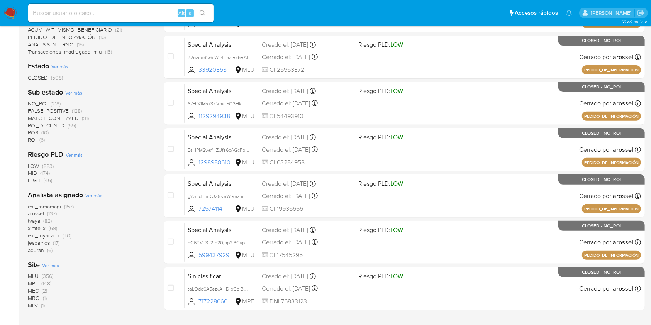
click at [38, 228] on span "ximfelix" at bounding box center [37, 229] width 18 height 8
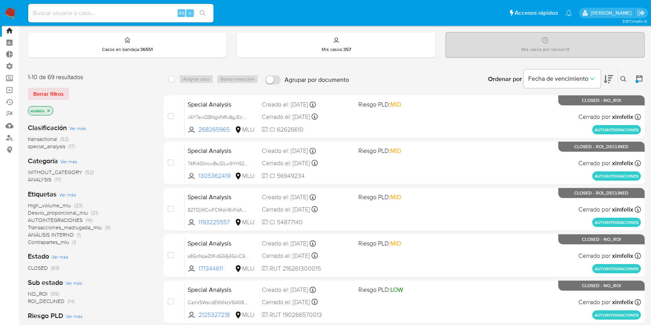
scroll to position [22, 0]
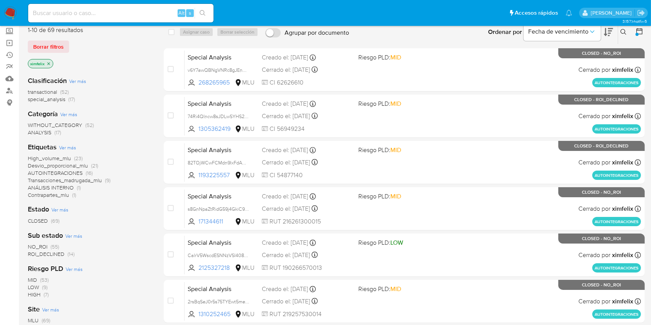
scroll to position [70, 0]
